Goal: Information Seeking & Learning: Learn about a topic

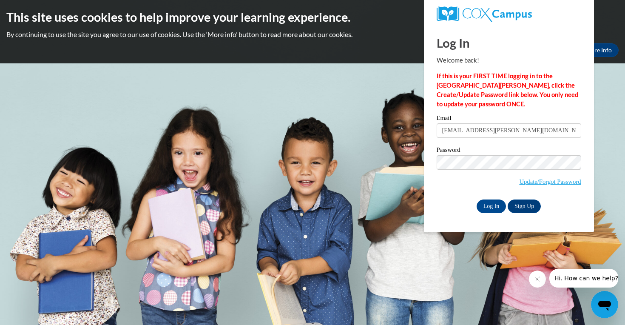
type input "[EMAIL_ADDRESS][PERSON_NAME][DOMAIN_NAME]"
click at [491, 205] on input "Log In" at bounding box center [492, 206] width 30 height 14
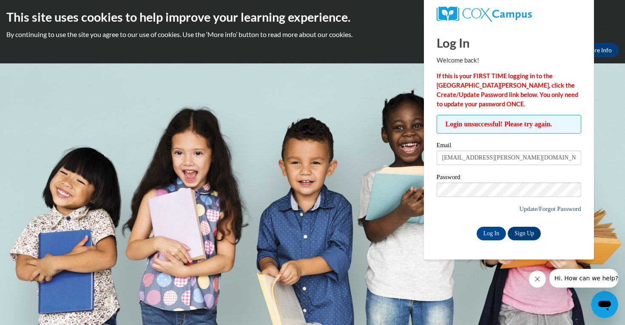
click at [531, 207] on link "Update/Forgot Password" at bounding box center [550, 208] width 62 height 7
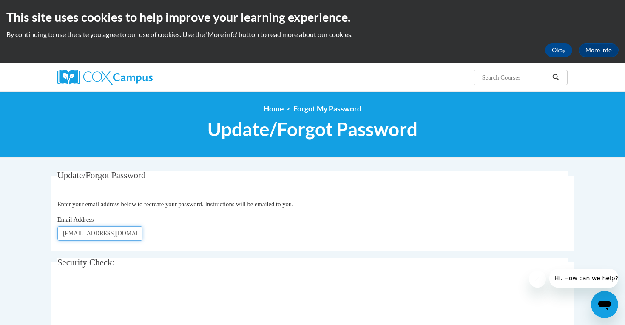
type input "[EMAIL_ADDRESS][DOMAIN_NAME]"
click at [273, 245] on fieldset "Update/Forgot Password Please enter your email address Enter your email address…" at bounding box center [312, 211] width 523 height 81
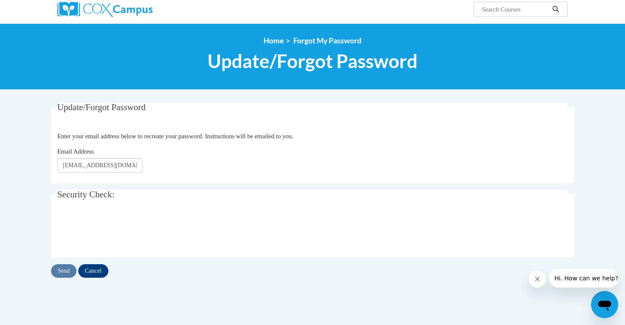
scroll to position [74, 0]
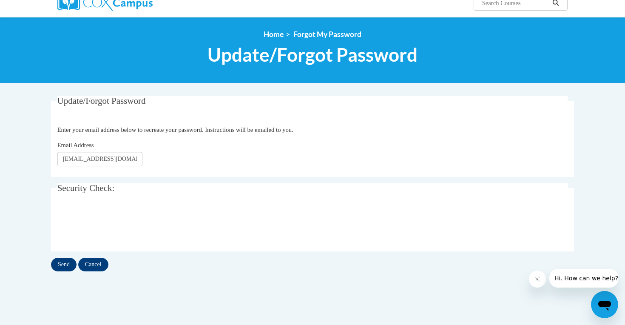
click at [61, 262] on input "Send" at bounding box center [64, 265] width 26 height 14
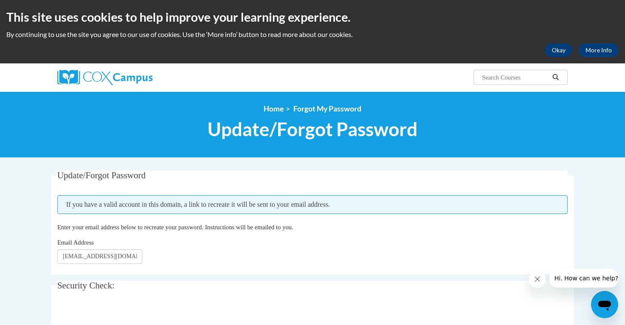
click at [561, 51] on button "Okay" at bounding box center [558, 50] width 27 height 14
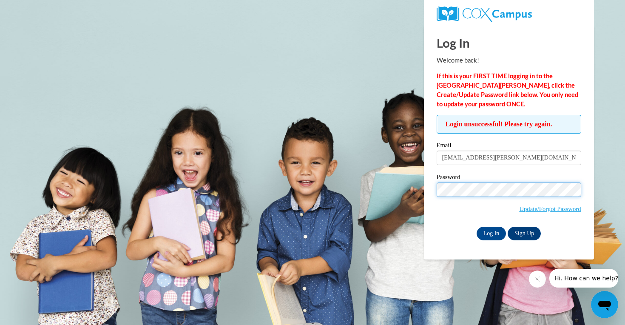
click at [491, 232] on input "Log In" at bounding box center [492, 234] width 30 height 14
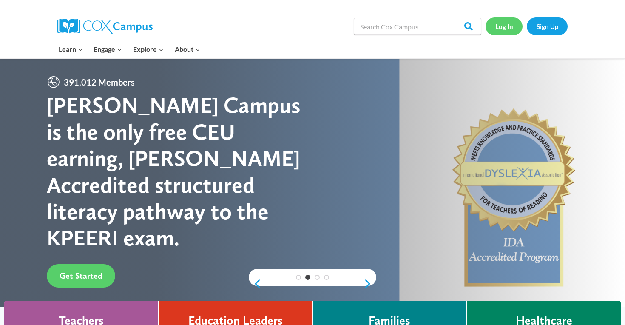
click at [505, 26] on link "Log In" at bounding box center [504, 25] width 37 height 17
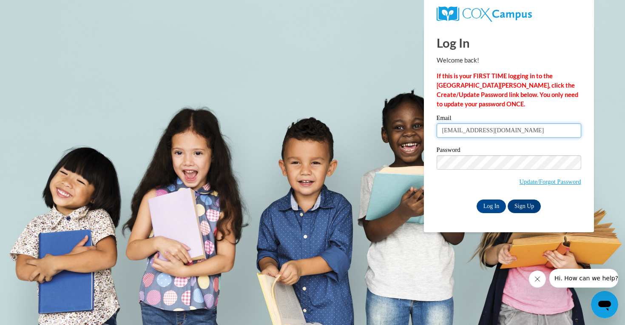
type input "[EMAIL_ADDRESS][DOMAIN_NAME]"
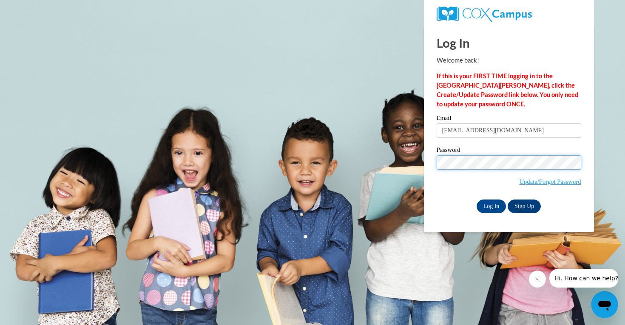
click at [491, 205] on input "Log In" at bounding box center [492, 206] width 30 height 14
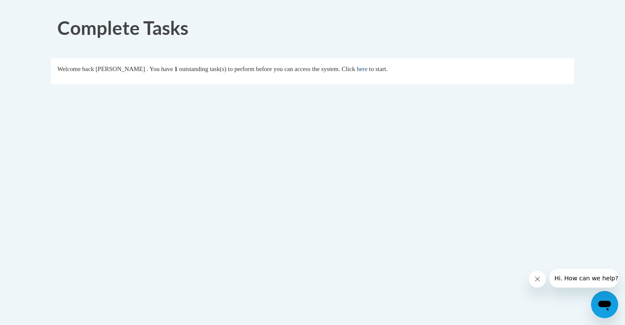
click at [367, 69] on link "here" at bounding box center [362, 68] width 11 height 7
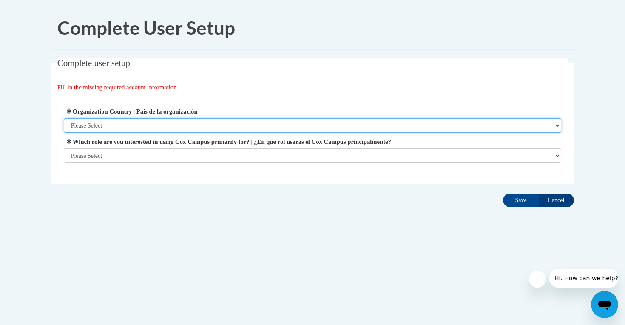
select select "ad49bcad-a171-4b2e-b99c-48b446064914"
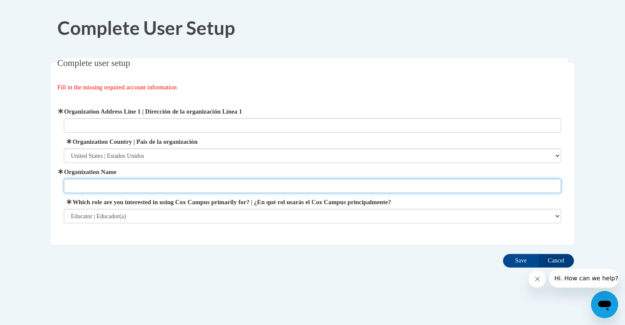
click at [197, 187] on input "Organization Name" at bounding box center [313, 186] width 498 height 14
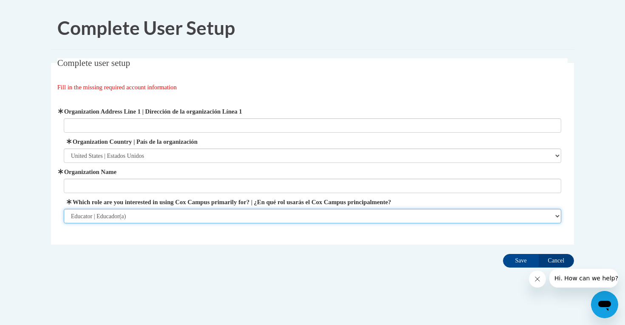
select select "dc7172d6-9229-4d8e-ba4e-8a66fb6d7019"
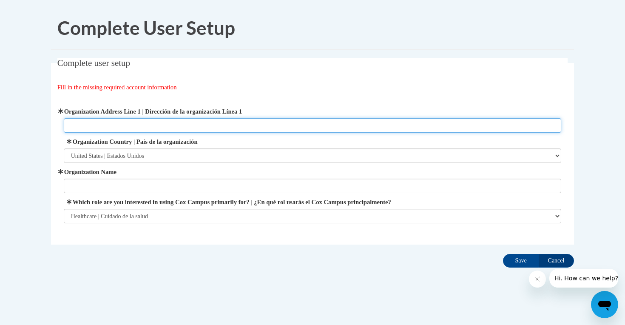
click at [174, 121] on input "Organization Address Line 1 | Dirección de la organización Línea 1" at bounding box center [313, 125] width 498 height 14
type input "2500 Colorado Ave"
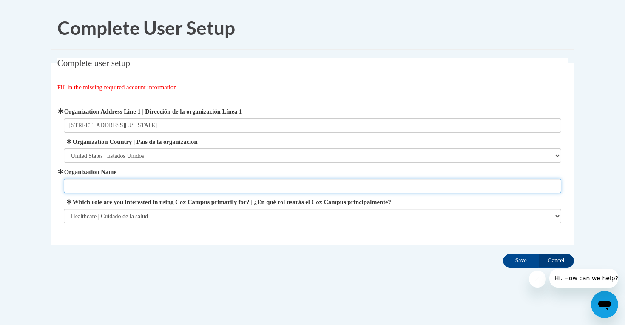
click at [147, 179] on input "Organization Name" at bounding box center [313, 186] width 498 height 14
type input "Horizon Education Center East Lorain"
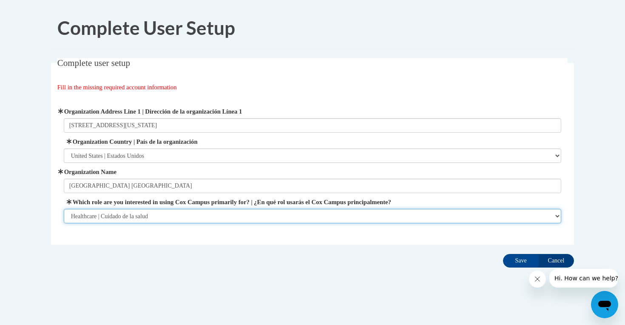
select select "fbf2d438-af2f-41f8-98f1-81c410e29de3"
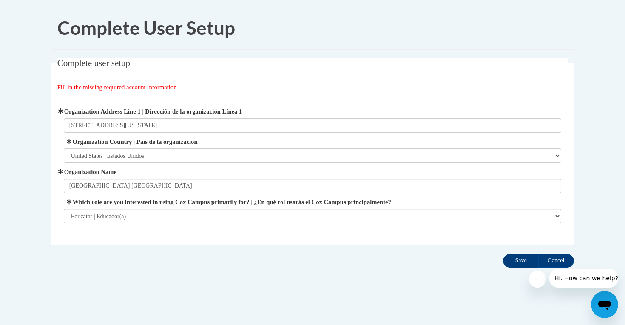
click at [516, 261] on input "Save" at bounding box center [521, 261] width 36 height 14
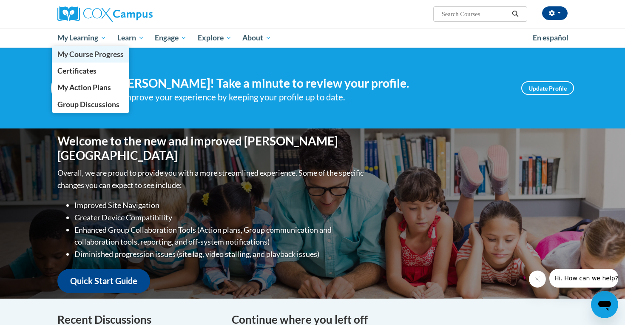
click at [81, 53] on span "My Course Progress" at bounding box center [90, 54] width 66 height 9
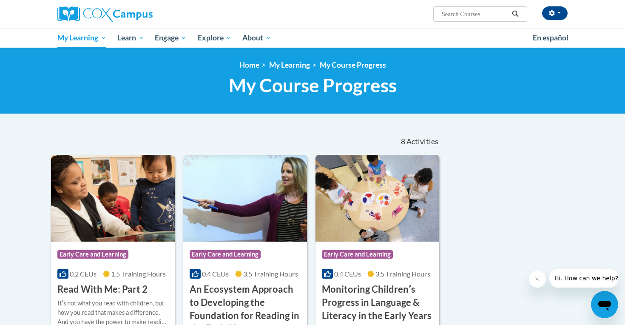
click at [131, 21] on img at bounding box center [104, 13] width 95 height 15
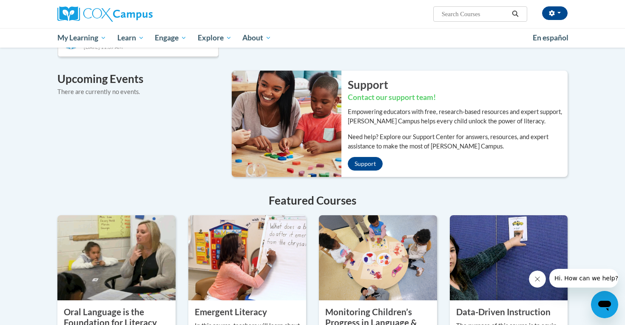
scroll to position [495, 0]
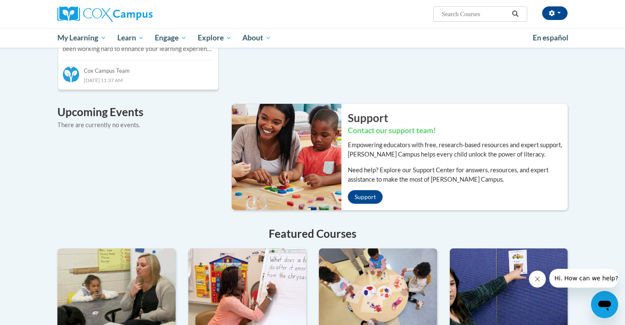
click at [479, 13] on input "Search..." at bounding box center [475, 14] width 68 height 10
type input "Early Learning and Development Standards Overview"
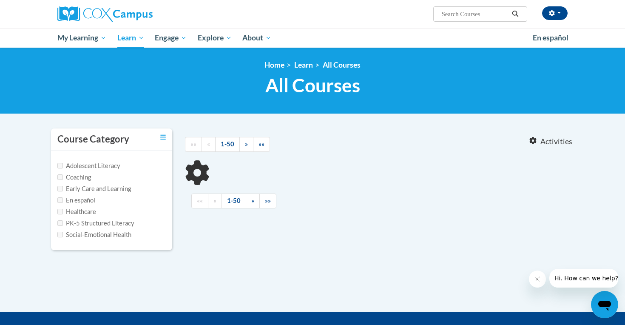
type input "Early Learning and Development Standards Overview"
click at [123, 190] on label "Early Care and Learning" at bounding box center [94, 188] width 74 height 9
click at [63, 190] on input "Early Care and Learning" at bounding box center [60, 189] width 6 height 6
checkbox input "true"
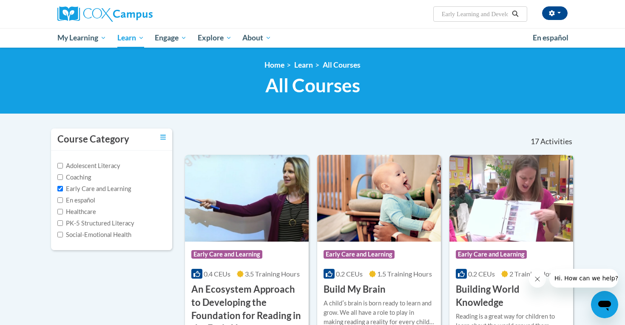
click at [327, 65] on link "All Courses" at bounding box center [342, 64] width 38 height 9
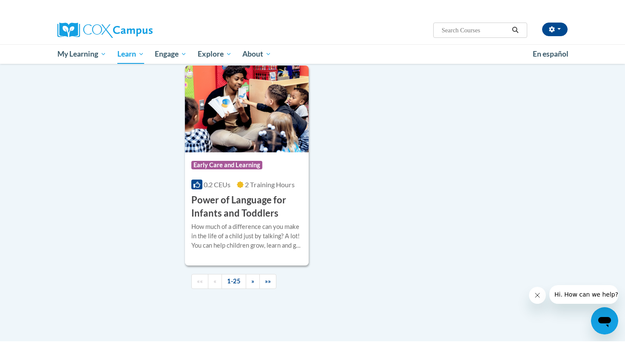
scroll to position [1927, 0]
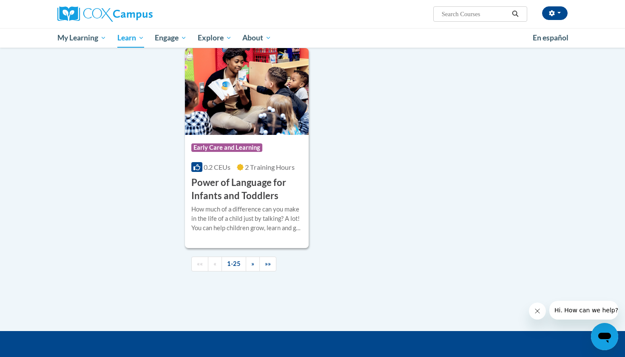
click at [476, 1] on div "[PERSON_NAME] ([GEOGRAPHIC_DATA]/New_York UTC-04:00) My Profile Inbox My Transc…" at bounding box center [399, 11] width 349 height 22
